Goal: Ask a question: Seek information or help from site administrators or community

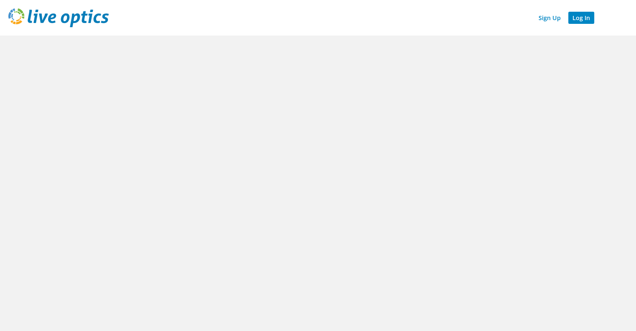
click at [593, 21] on link "Log In" at bounding box center [581, 18] width 26 height 12
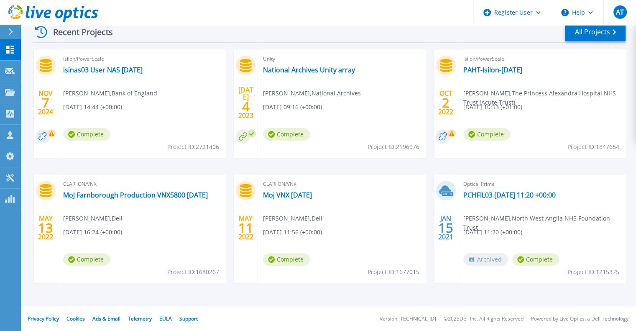
scroll to position [167, 0]
click at [112, 67] on link "isinas03 User NAS [DATE]" at bounding box center [102, 70] width 79 height 8
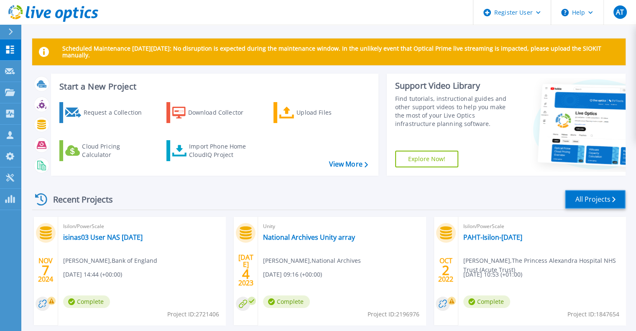
click at [611, 202] on link "All Projects" at bounding box center [595, 199] width 61 height 19
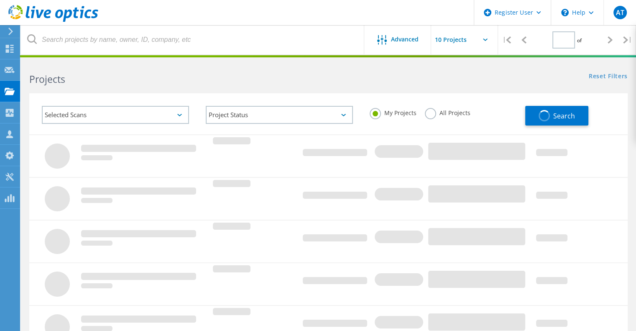
type input "1"
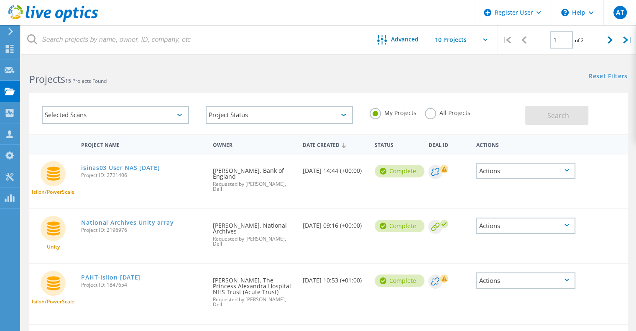
click at [117, 116] on div "Selected Scans" at bounding box center [115, 115] width 147 height 18
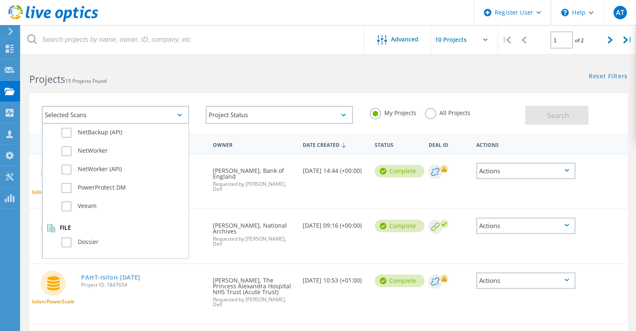
click at [59, 241] on div "Dossier" at bounding box center [115, 244] width 137 height 18
click at [66, 242] on label "Dossier" at bounding box center [122, 242] width 123 height 10
click at [0, 0] on input "Dossier" at bounding box center [0, 0] width 0 height 0
click at [539, 110] on button "Search" at bounding box center [556, 115] width 63 height 19
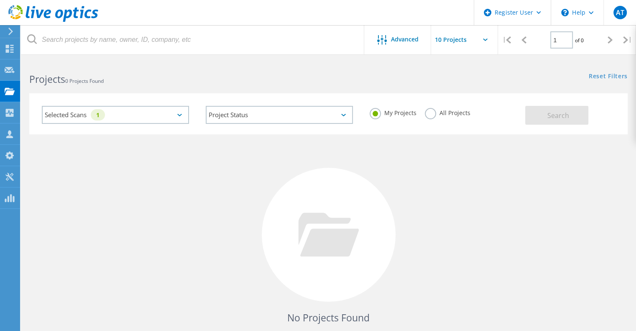
click at [433, 114] on label "All Projects" at bounding box center [448, 112] width 46 height 8
click at [0, 0] on input "All Projects" at bounding box center [0, 0] width 0 height 0
click at [555, 111] on span "Search" at bounding box center [558, 115] width 22 height 9
click at [8, 112] on icon at bounding box center [10, 113] width 10 height 8
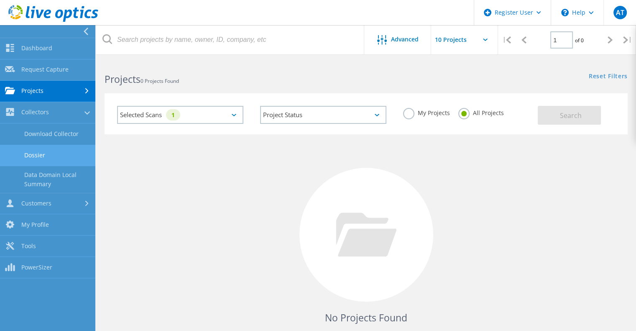
click at [42, 155] on link "Dossier" at bounding box center [47, 155] width 95 height 21
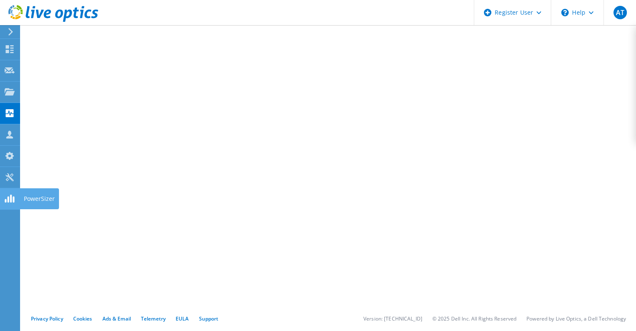
click at [7, 199] on icon at bounding box center [10, 198] width 10 height 8
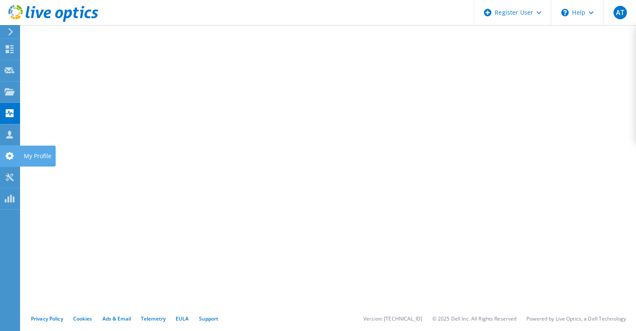
click at [10, 156] on icon at bounding box center [10, 156] width 10 height 8
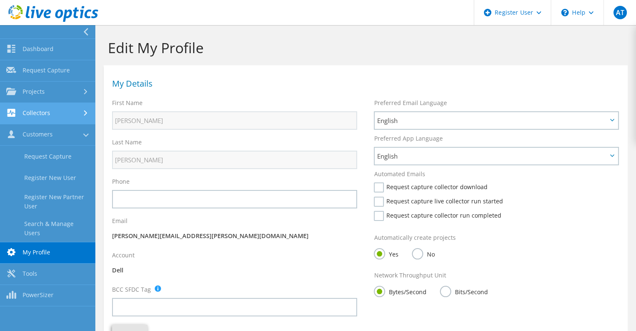
click at [42, 120] on link "Collectors" at bounding box center [47, 113] width 95 height 21
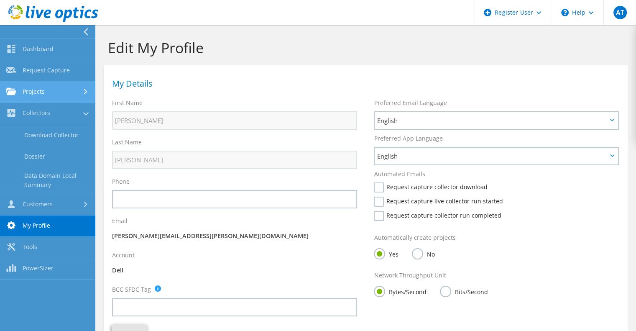
click at [65, 102] on link "Projects" at bounding box center [47, 92] width 95 height 21
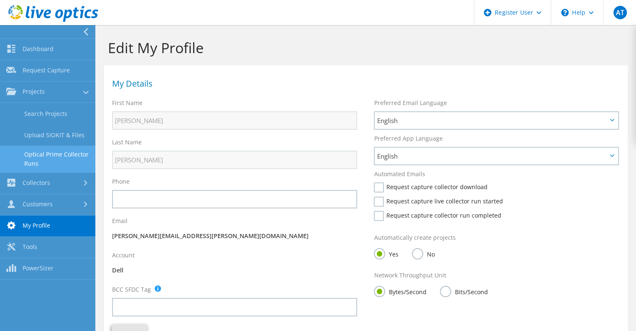
click at [71, 160] on link "Optical Prime Collector Runs" at bounding box center [47, 159] width 95 height 27
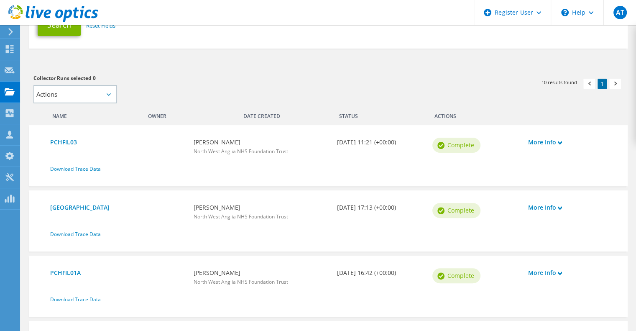
scroll to position [235, 0]
click at [98, 97] on select "Actions Add to new project" at bounding box center [75, 94] width 84 height 18
click at [171, 67] on section "Collector Runs Search Collector Run Account Name / SFDC ID Email Address Date R…" at bounding box center [328, 318] width 615 height 1056
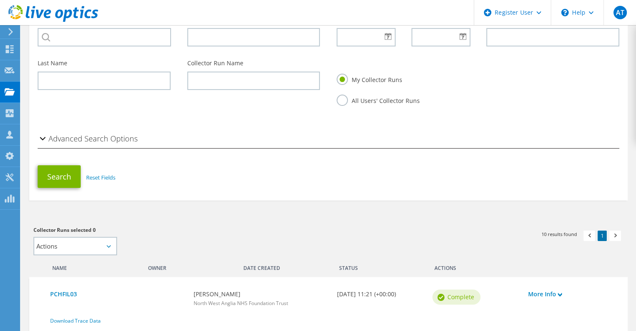
scroll to position [0, 0]
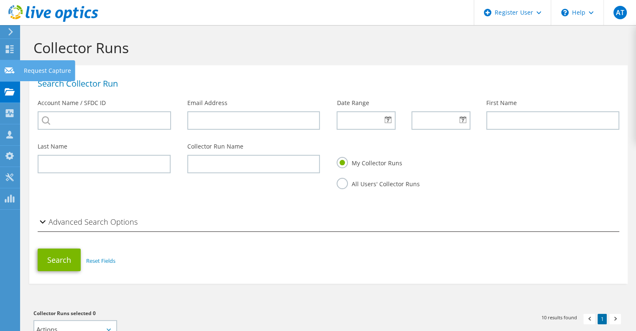
click at [13, 74] on div at bounding box center [10, 71] width 10 height 9
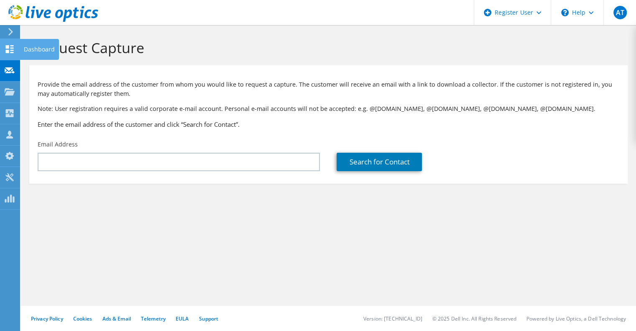
click at [10, 48] on icon at bounding box center [10, 49] width 10 height 8
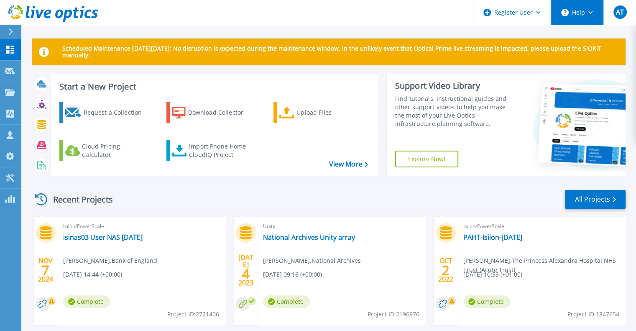
click at [570, 15] on button "Help" at bounding box center [577, 12] width 52 height 25
click at [341, 161] on link "View More" at bounding box center [348, 164] width 39 height 8
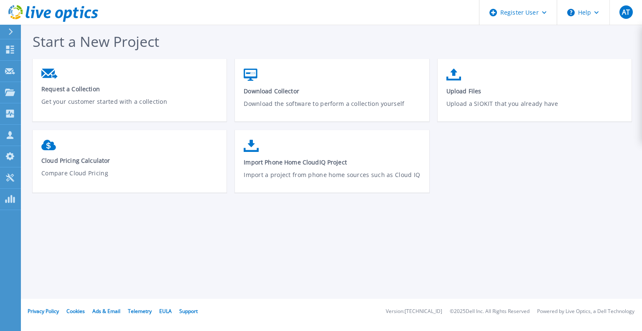
click at [430, 235] on div "Start a New Project Request a Collection Get your customer started with a colle…" at bounding box center [331, 149] width 621 height 299
click at [588, 15] on button "Help" at bounding box center [583, 12] width 52 height 25
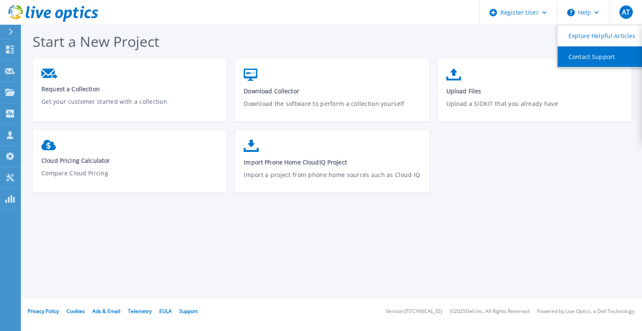
click at [589, 59] on link "Contact Support" at bounding box center [604, 56] width 93 height 20
